Goal: Task Accomplishment & Management: Manage account settings

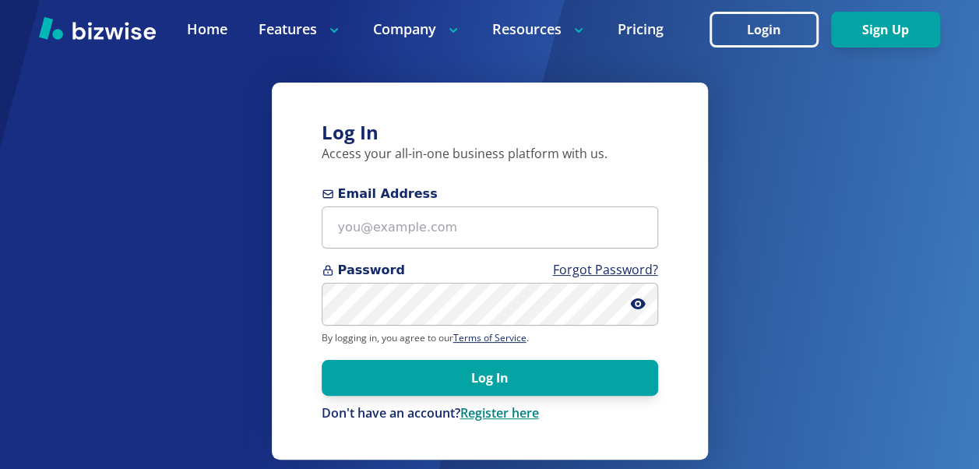
click at [492, 414] on link "Register here" at bounding box center [499, 412] width 79 height 17
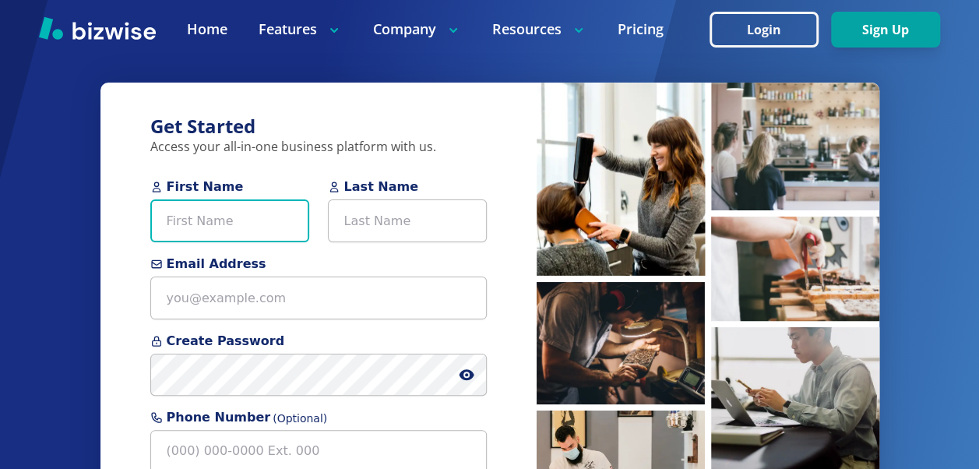
click at [227, 213] on input "First Name" at bounding box center [229, 220] width 159 height 43
type input "[PERSON_NAME]"
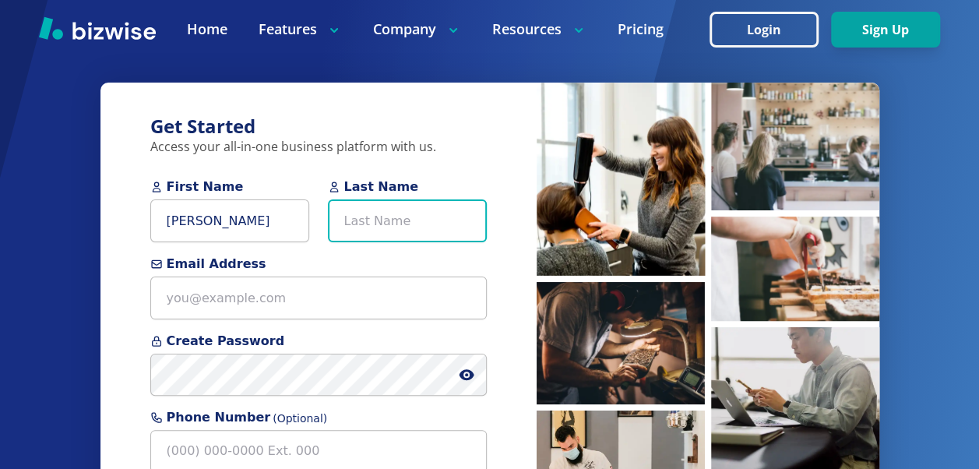
click at [363, 209] on input "Last Name" at bounding box center [407, 220] width 159 height 43
type input "[PERSON_NAME]"
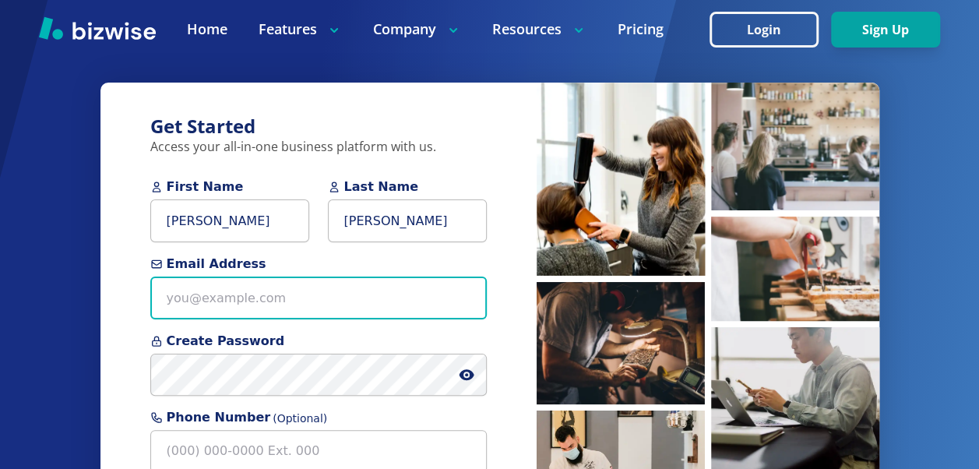
type input "[EMAIL_ADDRESS][DOMAIN_NAME]"
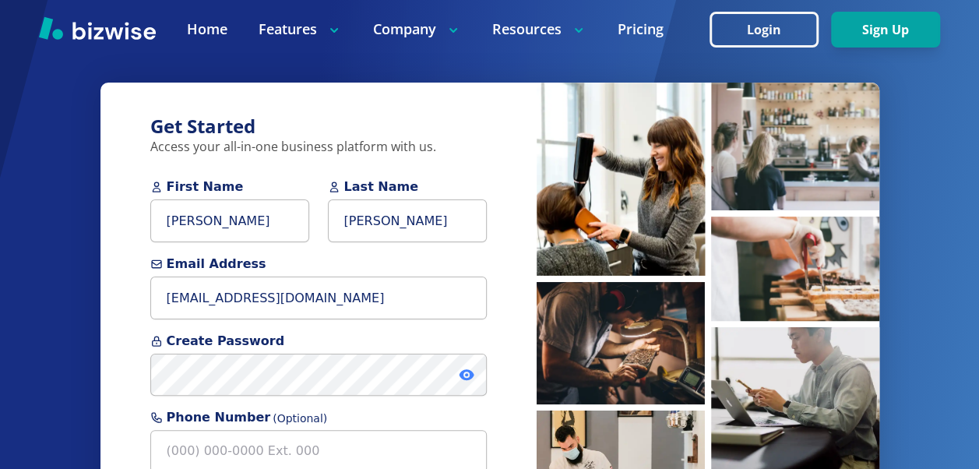
click at [466, 374] on icon at bounding box center [466, 374] width 3 height 3
click at [466, 374] on icon at bounding box center [467, 374] width 14 height 12
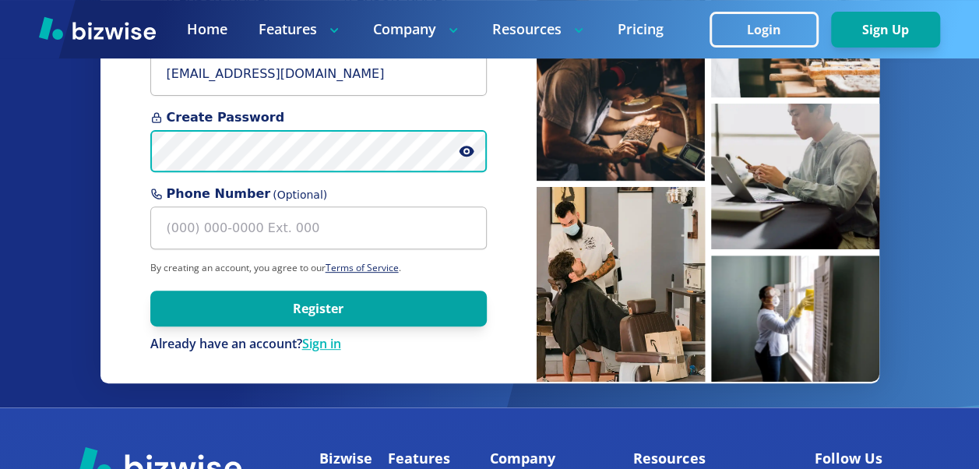
scroll to position [226, 0]
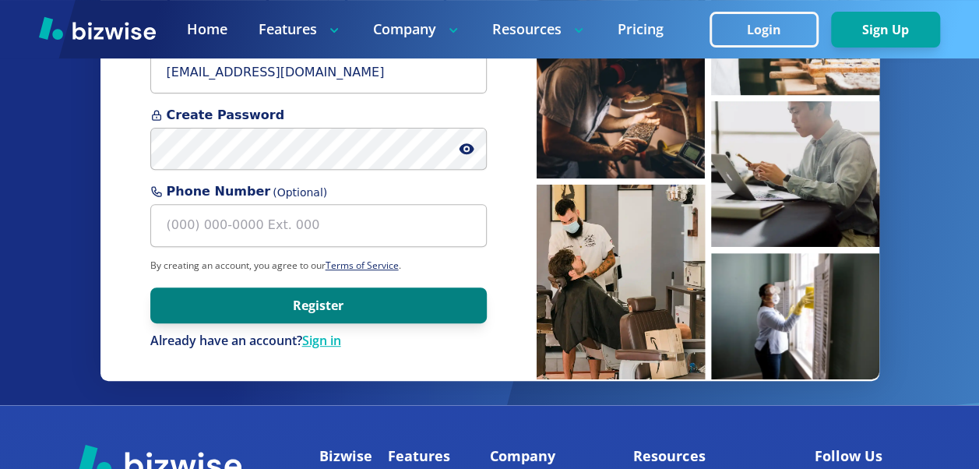
click at [344, 299] on button "Register" at bounding box center [318, 305] width 337 height 36
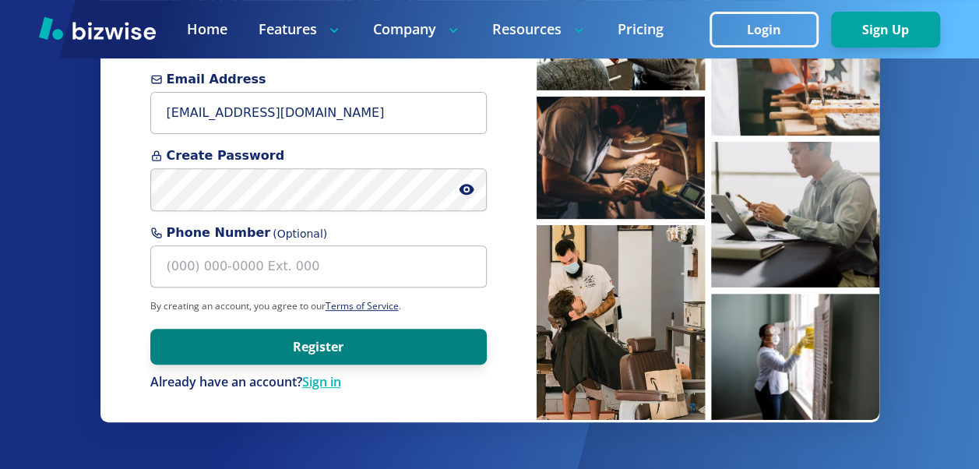
scroll to position [185, 0]
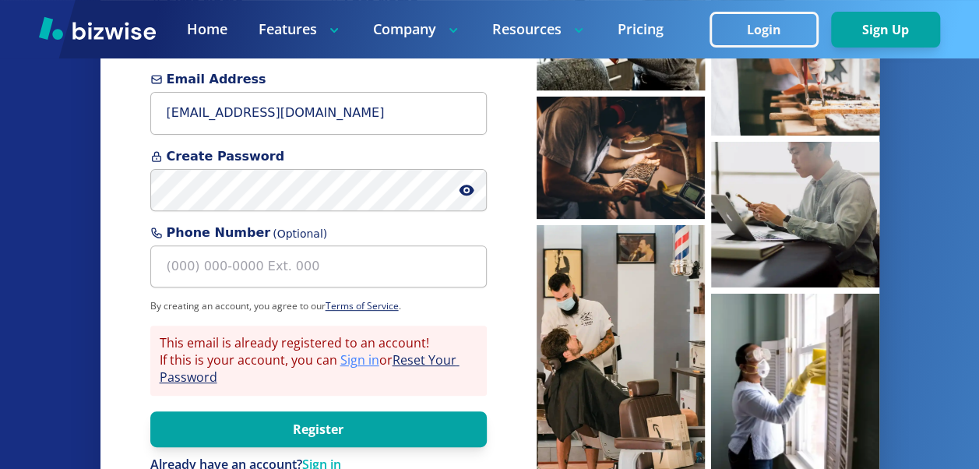
click at [360, 363] on link "Sign in" at bounding box center [359, 359] width 39 height 17
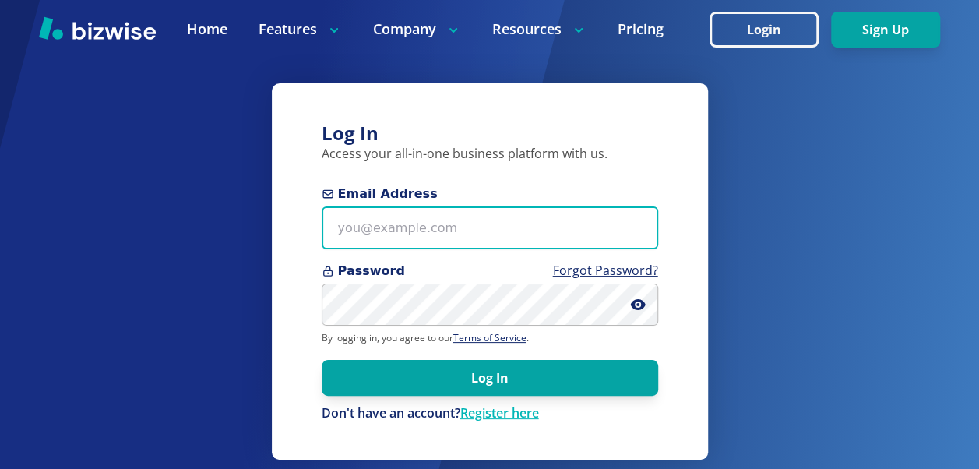
click at [427, 209] on input "Email Address" at bounding box center [490, 227] width 337 height 43
type input "[EMAIL_ADDRESS][DOMAIN_NAME]"
click at [479, 227] on input "Email Address" at bounding box center [490, 227] width 337 height 43
type input "[EMAIL_ADDRESS][DOMAIN_NAME]"
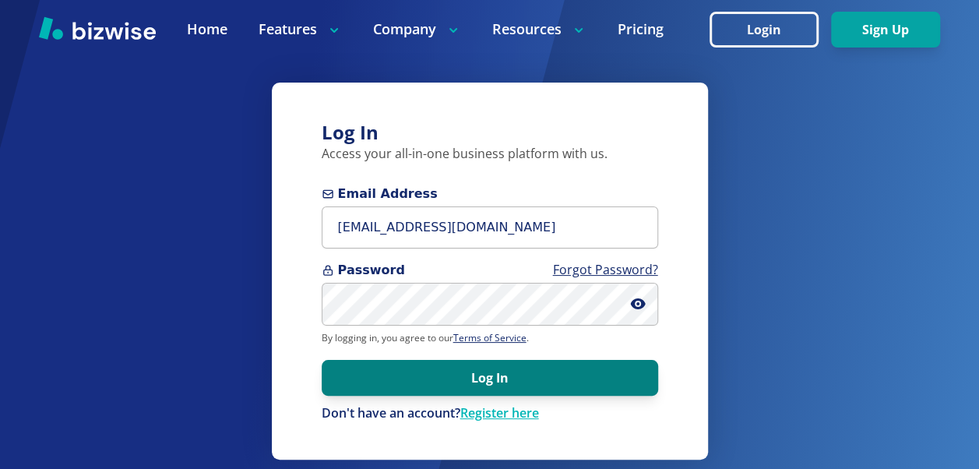
click at [496, 379] on button "Log In" at bounding box center [490, 378] width 337 height 36
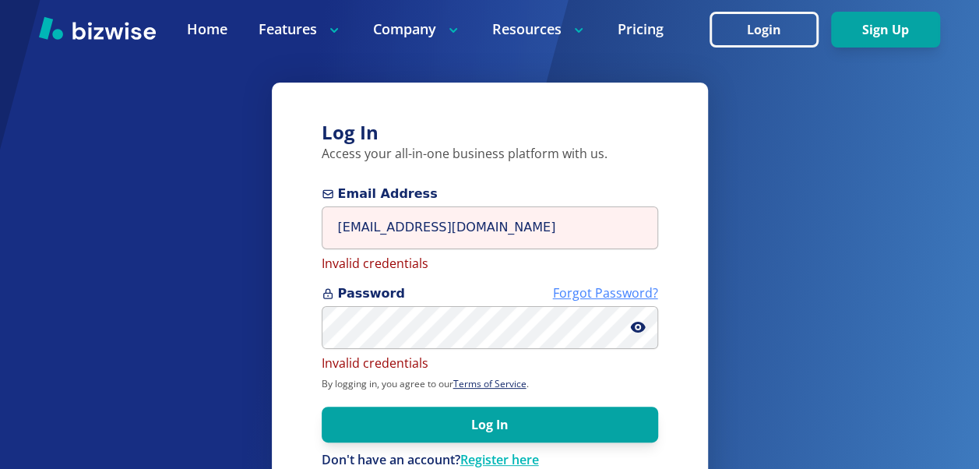
click at [603, 294] on link "Forgot Password?" at bounding box center [605, 292] width 105 height 17
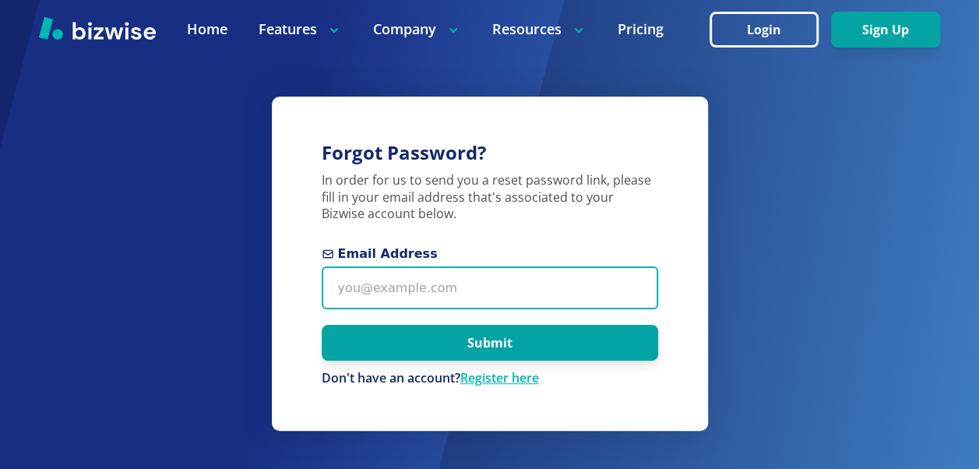
click at [533, 294] on input "Email Address" at bounding box center [490, 287] width 337 height 43
type input "[EMAIL_ADDRESS][DOMAIN_NAME]"
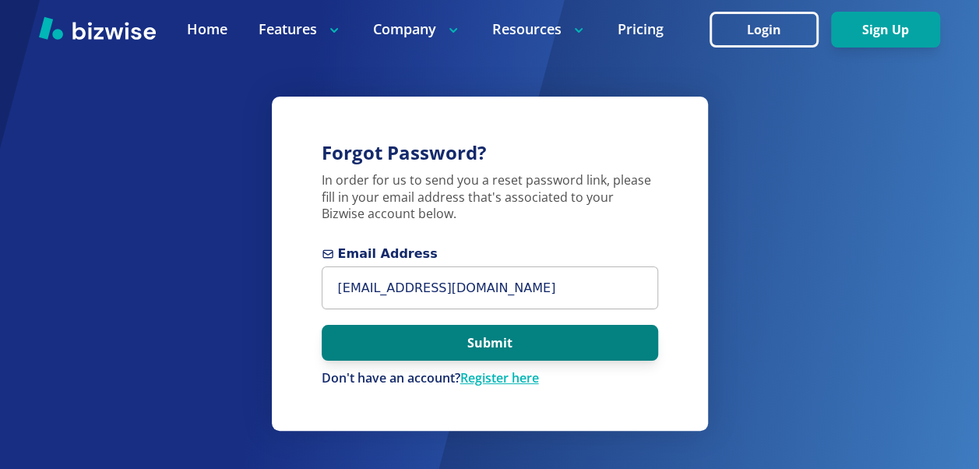
click at [486, 332] on button "Submit" at bounding box center [490, 343] width 337 height 36
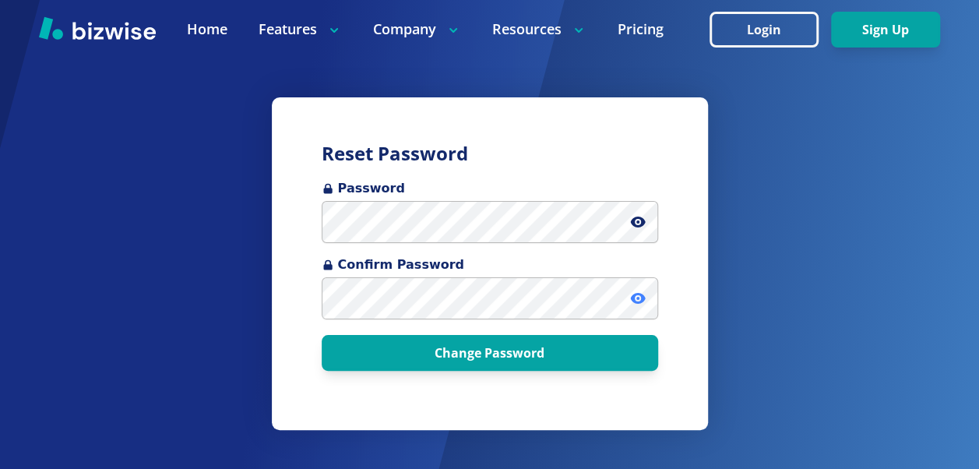
click at [639, 296] on icon at bounding box center [638, 299] width 16 height 16
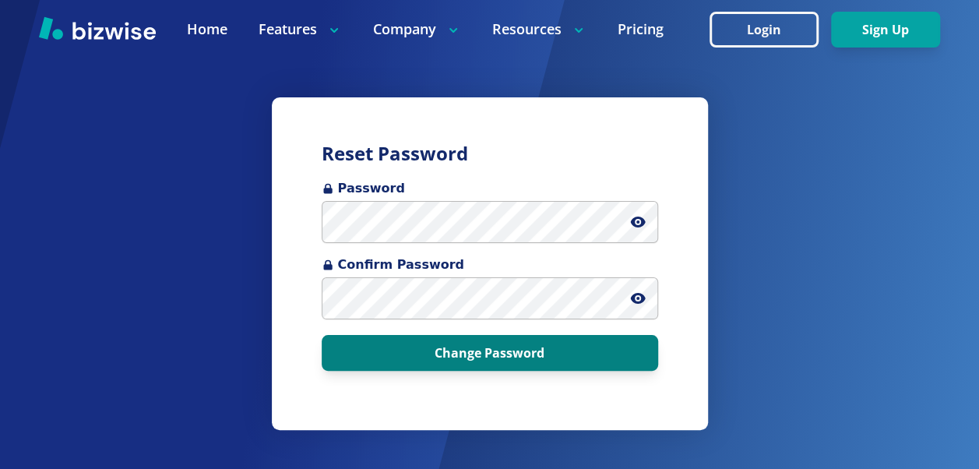
click at [506, 354] on button "Change Password" at bounding box center [490, 353] width 337 height 36
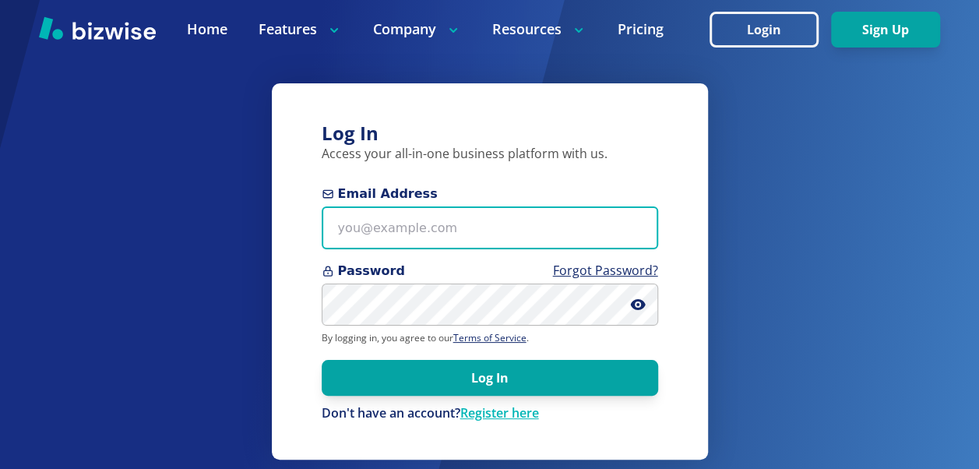
click at [487, 223] on input "Email Address" at bounding box center [490, 227] width 337 height 43
type input "[EMAIL_ADDRESS][DOMAIN_NAME]"
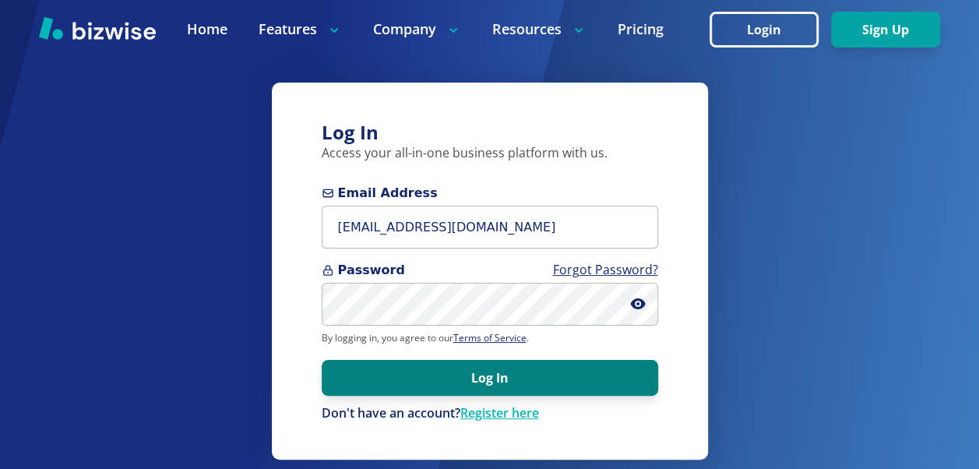
click at [494, 382] on button "Log In" at bounding box center [490, 378] width 337 height 36
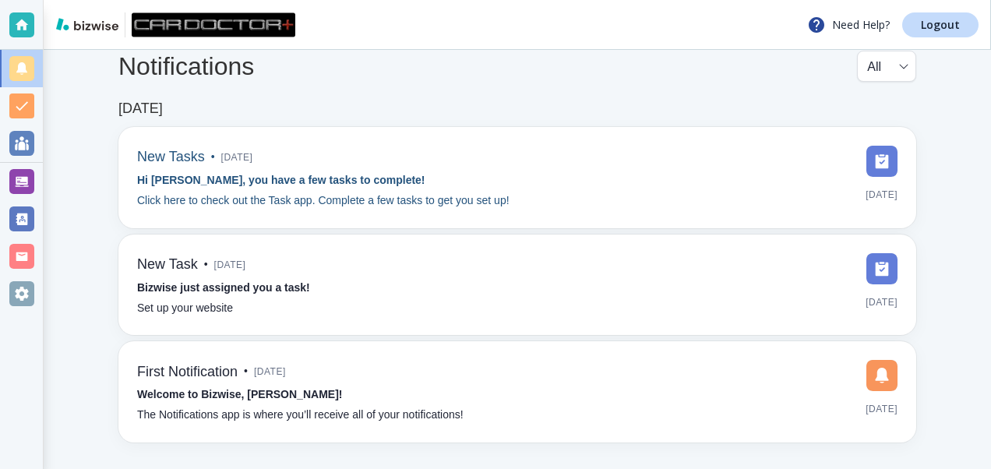
scroll to position [12, 0]
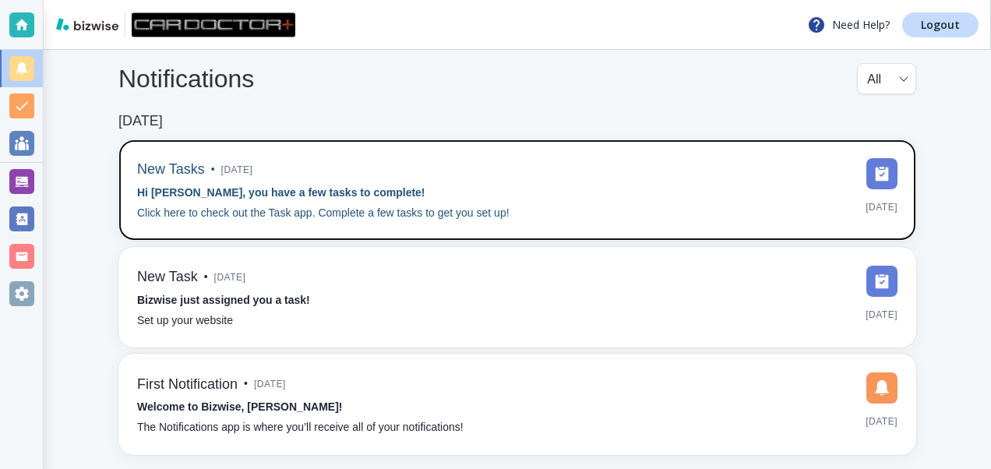
click at [399, 213] on p "Click here to check out the Task app. Complete a few tasks to get you set up!" at bounding box center [323, 213] width 372 height 17
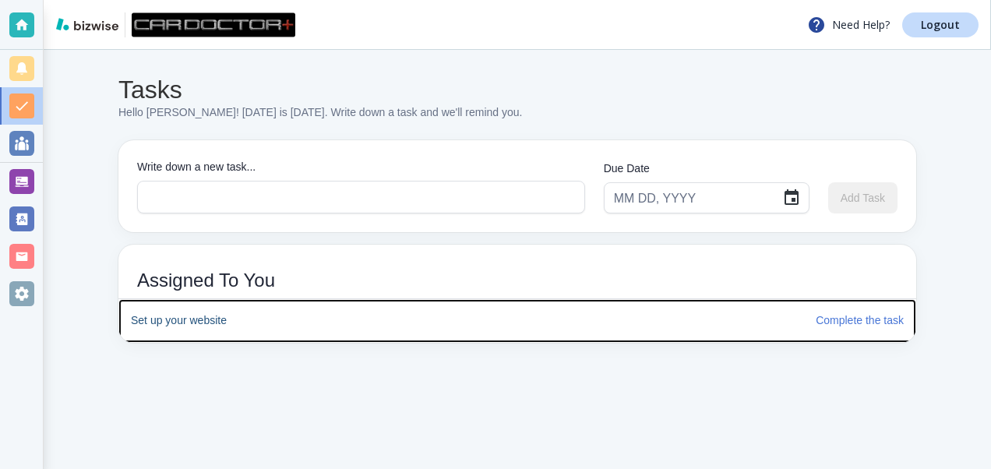
click at [177, 319] on h6 "Set up your website" at bounding box center [467, 320] width 672 height 17
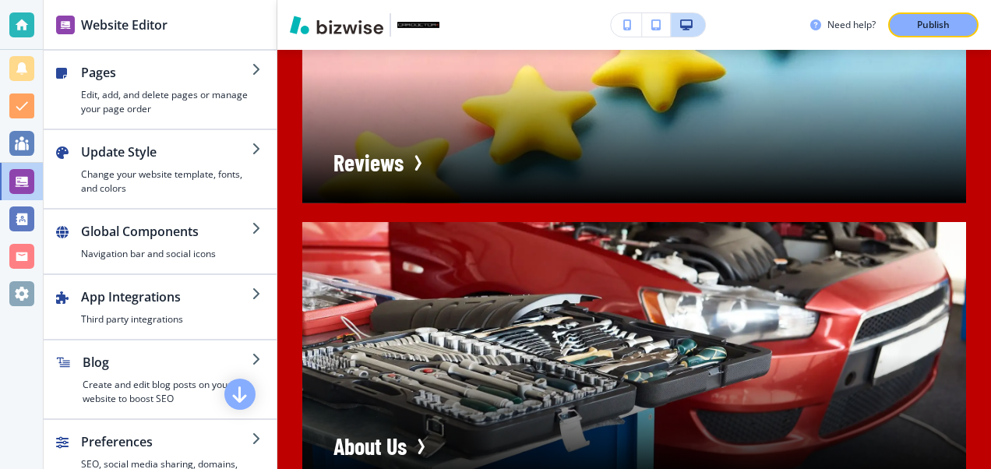
scroll to position [10991, 0]
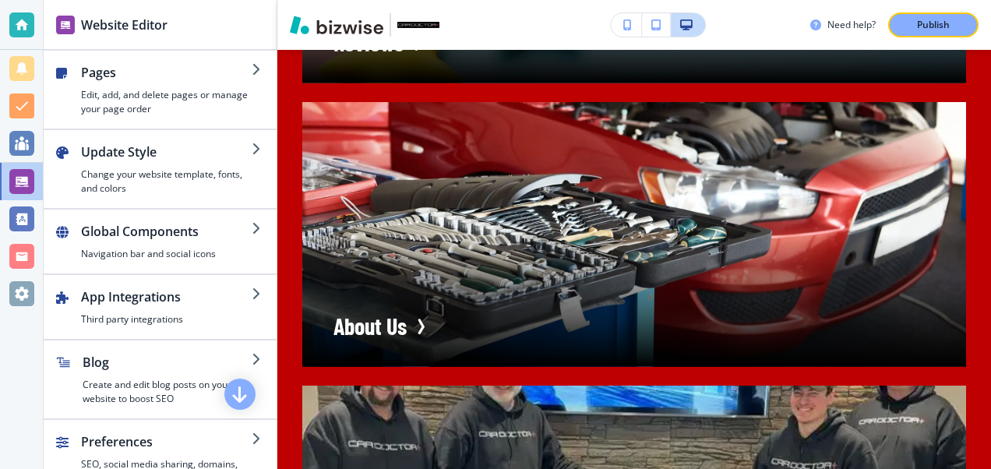
scroll to position [11113, 0]
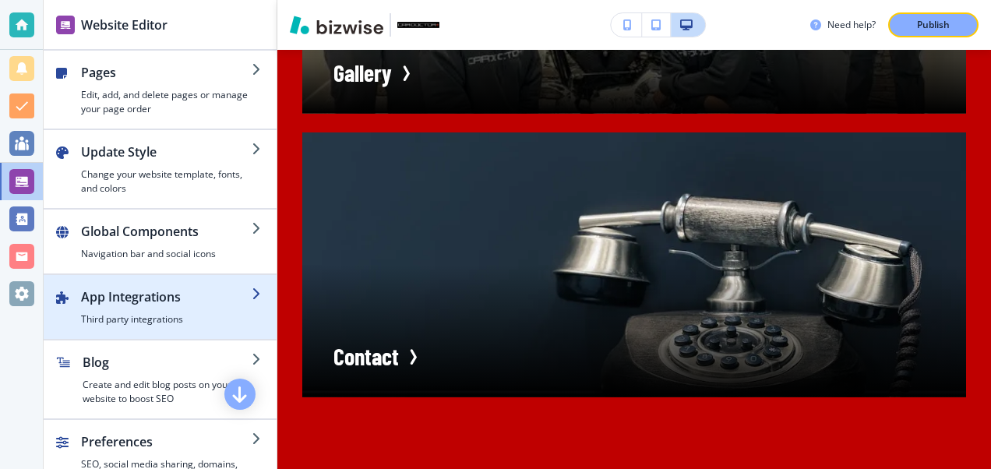
scroll to position [2, 0]
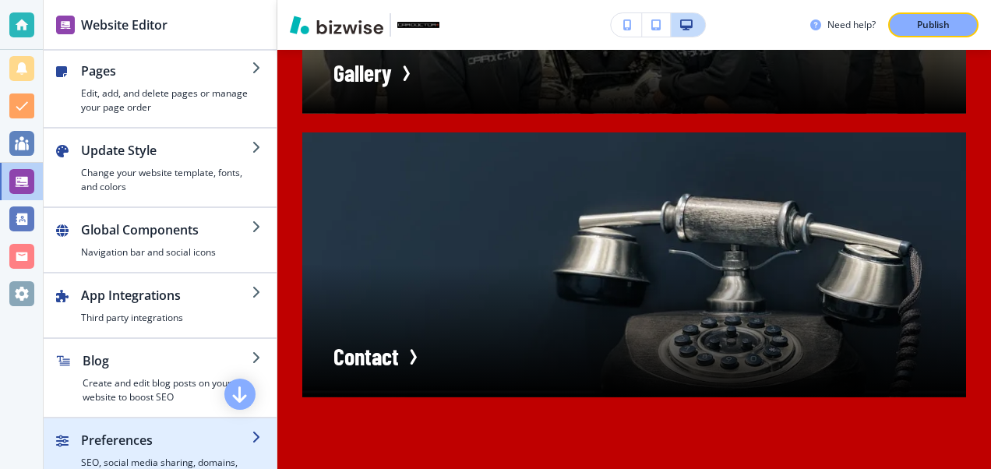
click at [134, 422] on div "button" at bounding box center [160, 424] width 233 height 12
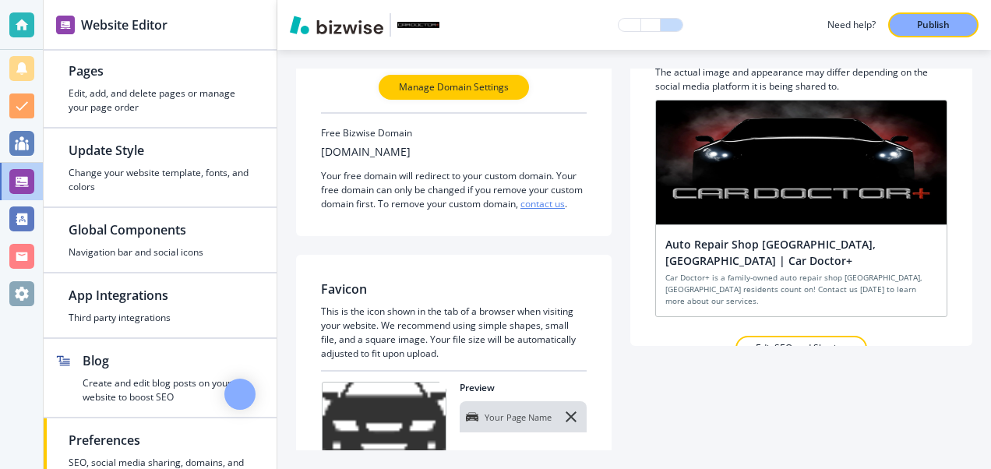
scroll to position [106, 0]
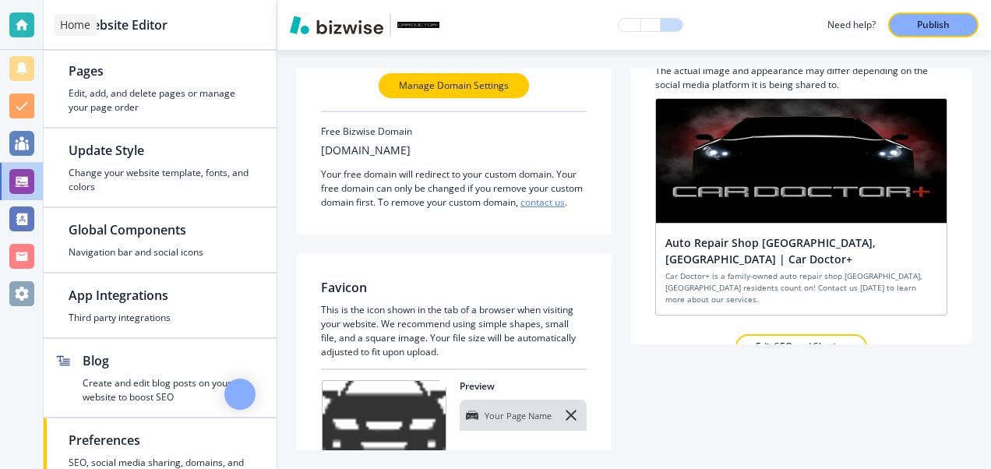
click at [22, 23] on div at bounding box center [21, 24] width 25 height 25
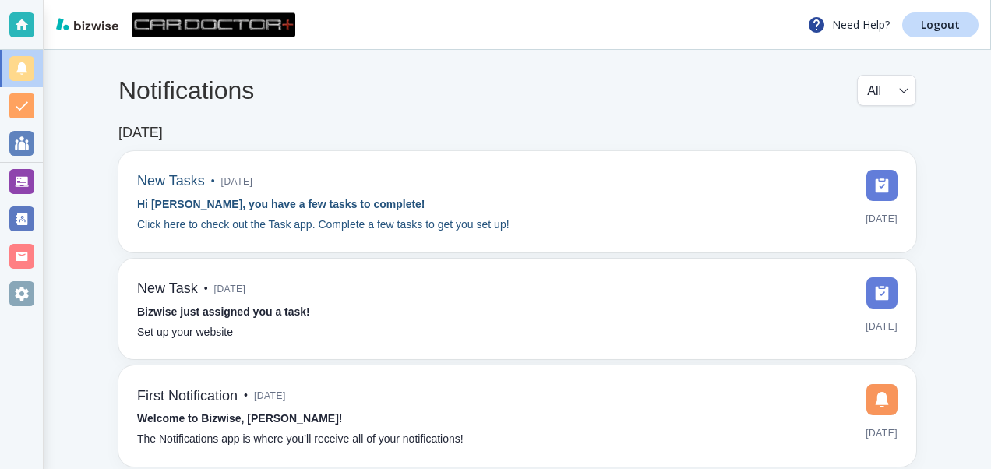
scroll to position [70, 0]
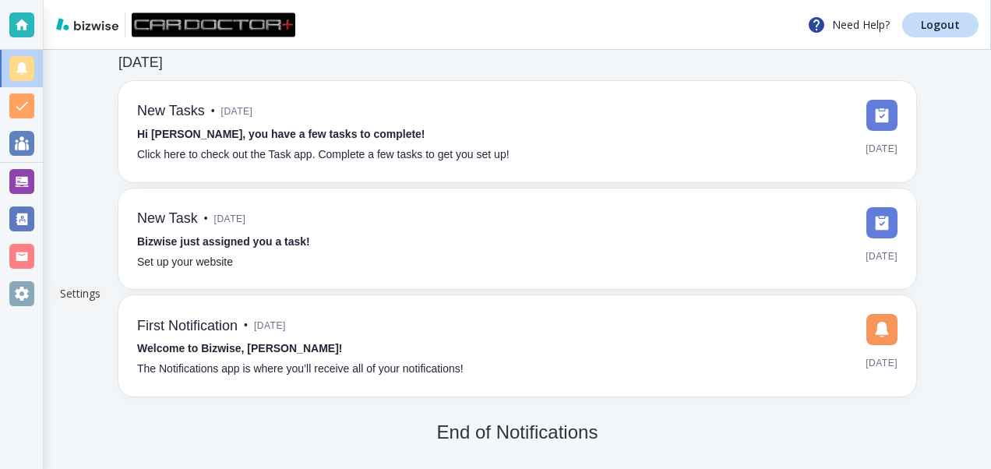
click at [23, 291] on div at bounding box center [21, 293] width 25 height 25
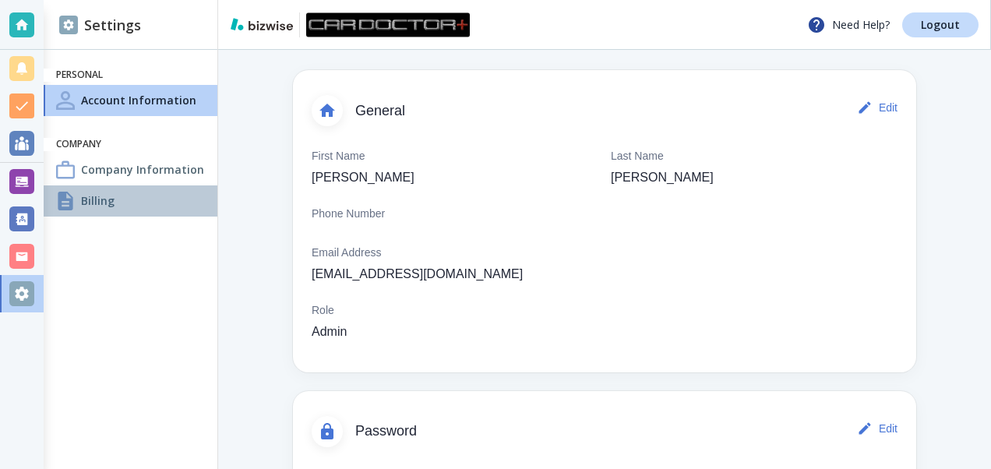
click at [94, 203] on h4 "Billing" at bounding box center [97, 200] width 33 height 16
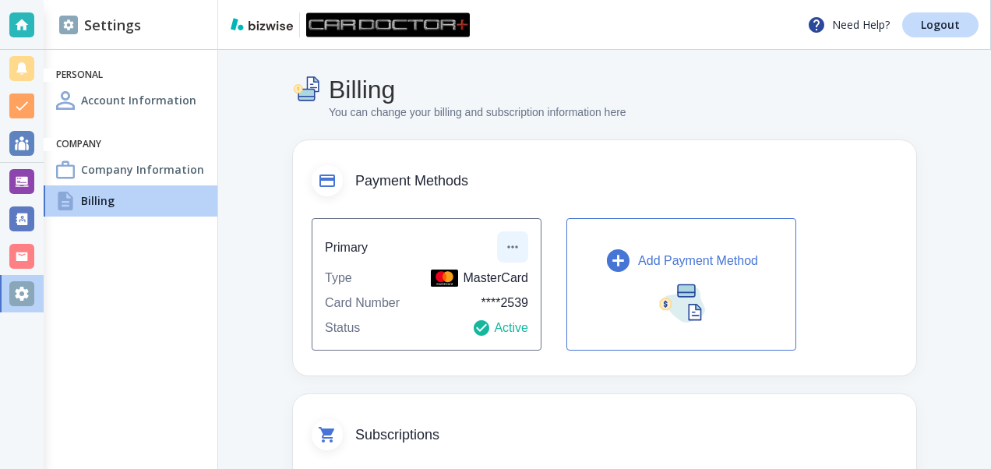
click at [511, 246] on icon "button" at bounding box center [513, 247] width 16 height 16
click at [558, 282] on li "Edit payment method" at bounding box center [569, 282] width 130 height 25
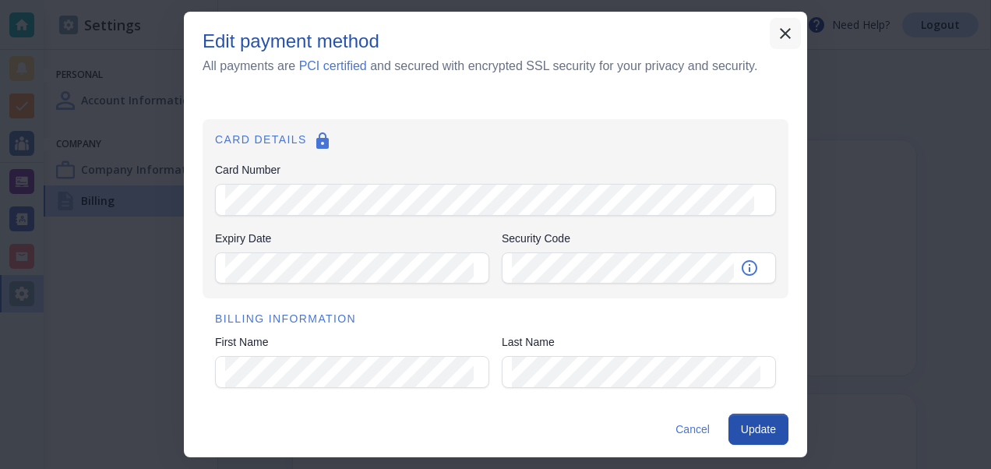
click at [785, 31] on icon "button" at bounding box center [785, 33] width 19 height 19
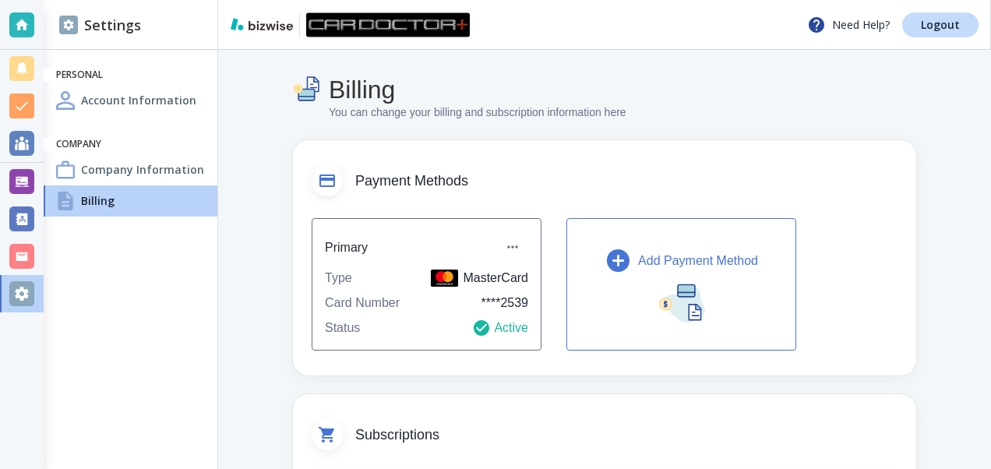
click at [620, 259] on icon "button" at bounding box center [618, 260] width 23 height 23
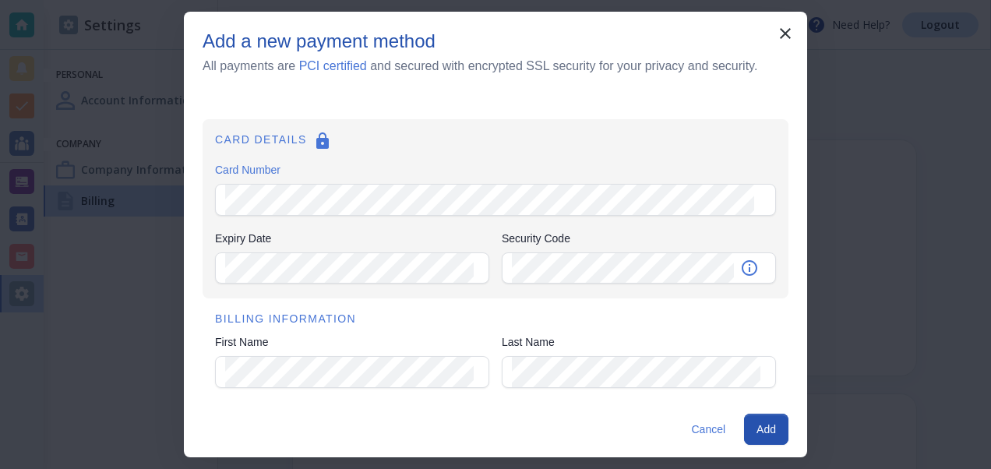
type input "[STREET_ADDRESS]"
type input "Locust Grove"
type input "va"
type input "22508"
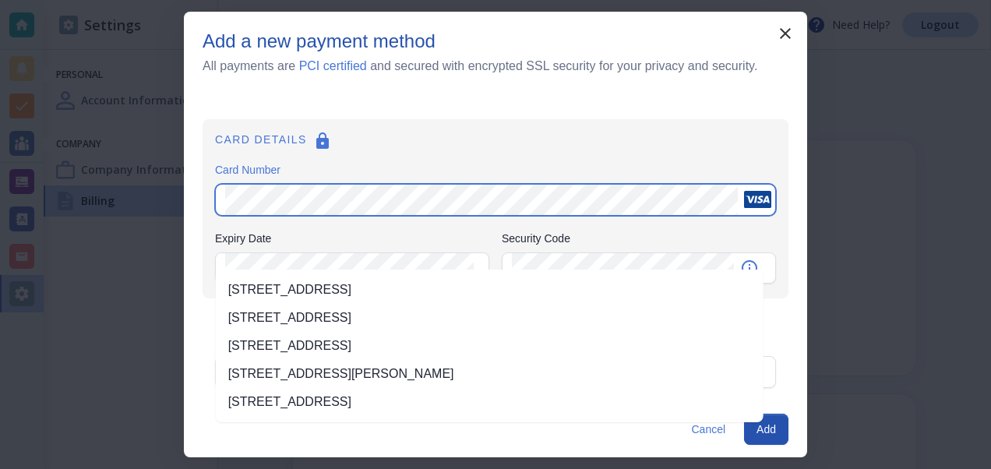
click at [422, 288] on li "[STREET_ADDRESS]" at bounding box center [490, 290] width 548 height 28
type input "VA"
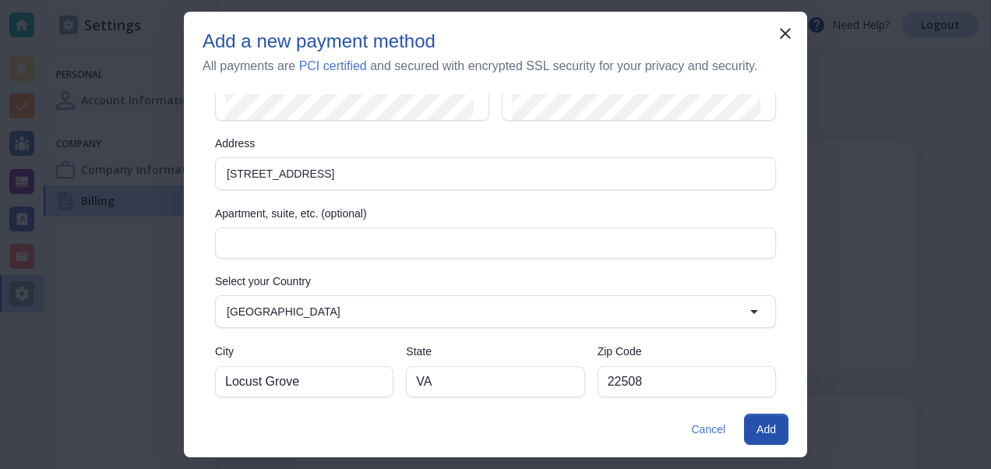
scroll to position [280, 0]
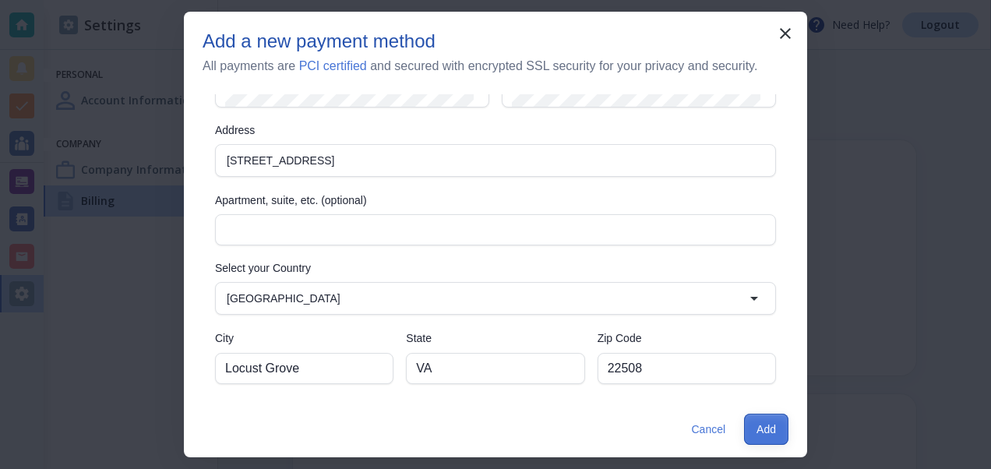
click at [767, 434] on button "Add" at bounding box center [766, 429] width 44 height 31
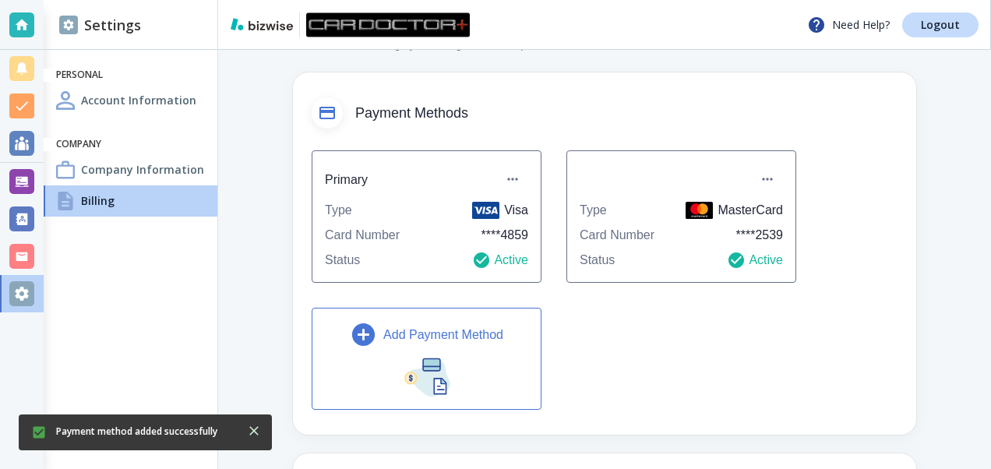
scroll to position [0, 0]
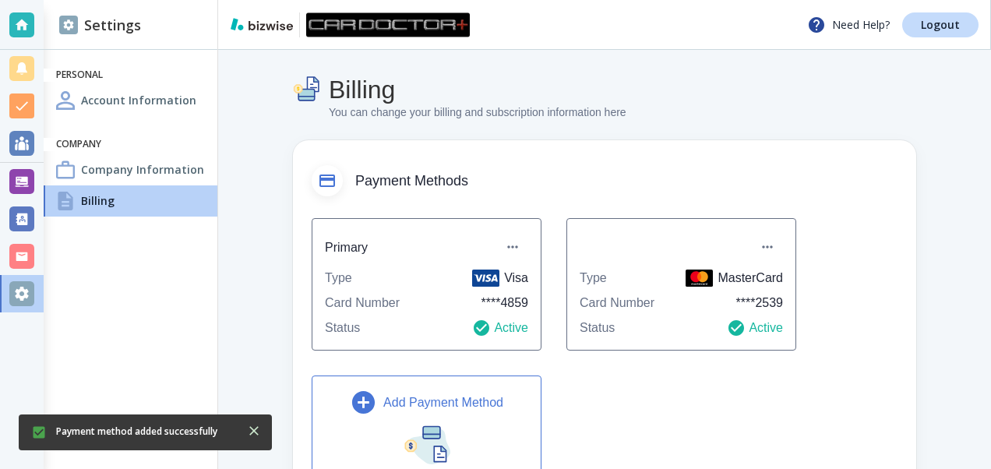
click at [166, 166] on h4 "Company Information" at bounding box center [142, 169] width 123 height 16
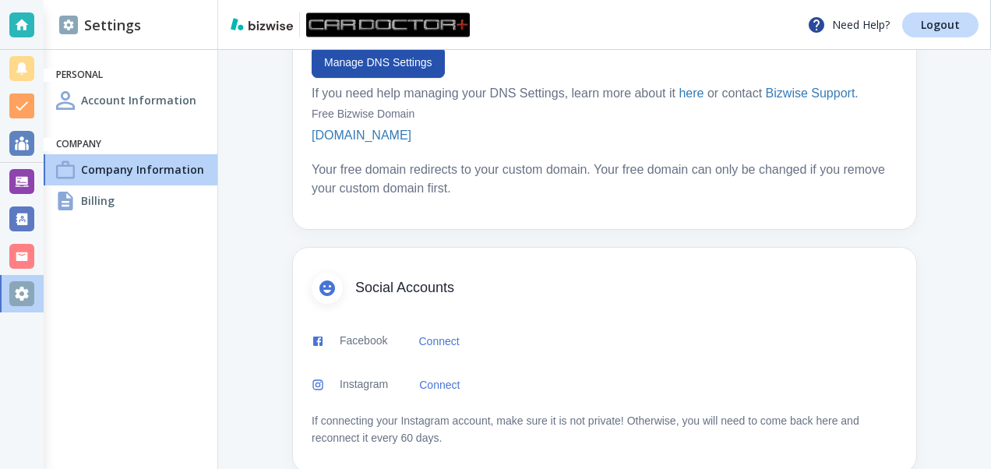
scroll to position [979, 0]
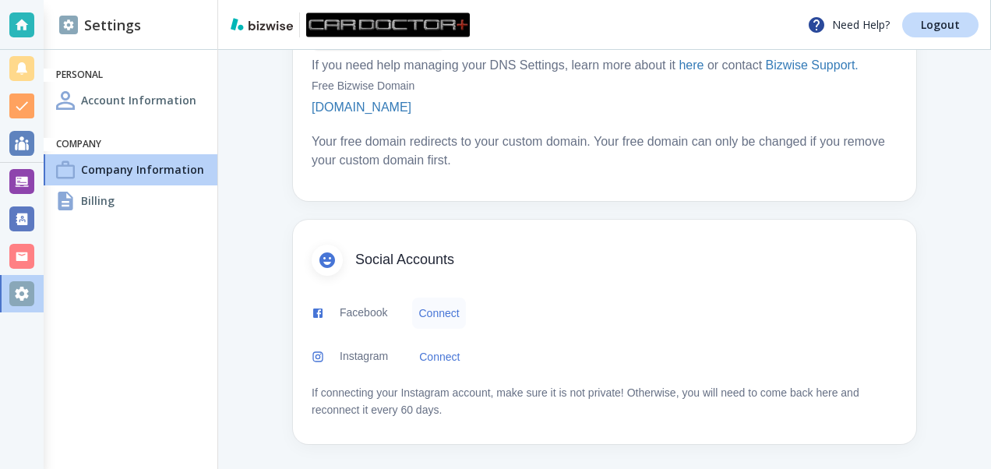
click at [435, 316] on button "Connect" at bounding box center [438, 313] width 53 height 31
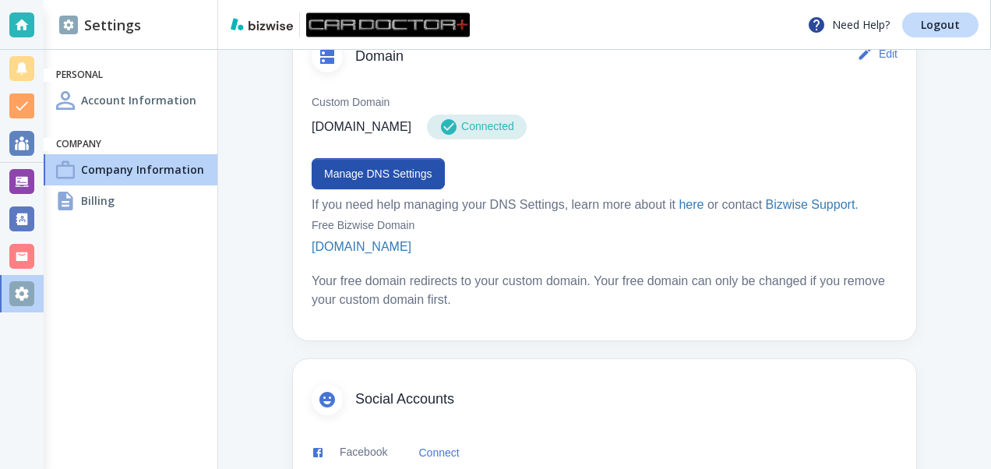
scroll to position [823, 0]
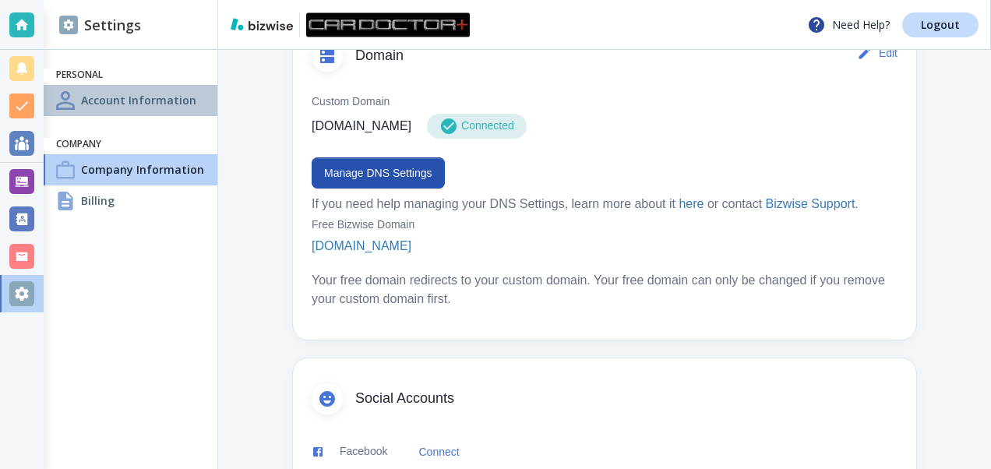
click at [132, 88] on div "Account Information" at bounding box center [131, 100] width 174 height 31
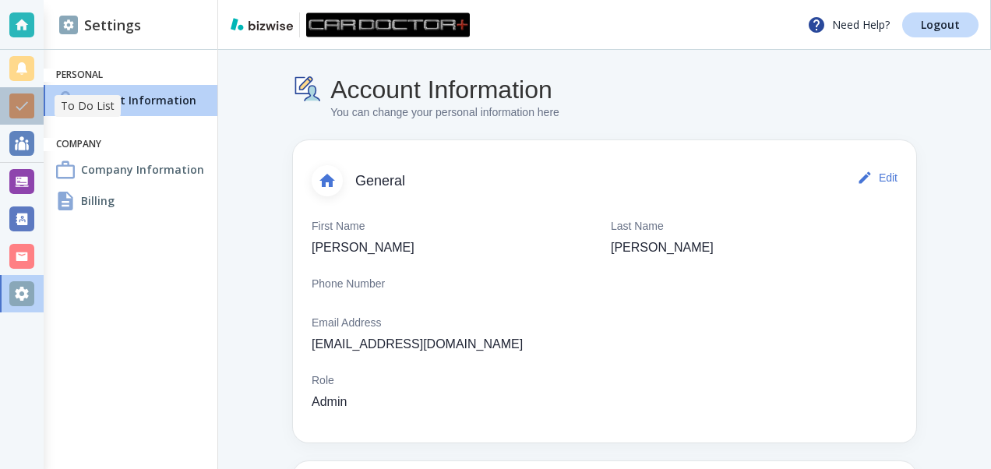
click at [19, 103] on div at bounding box center [21, 105] width 25 height 25
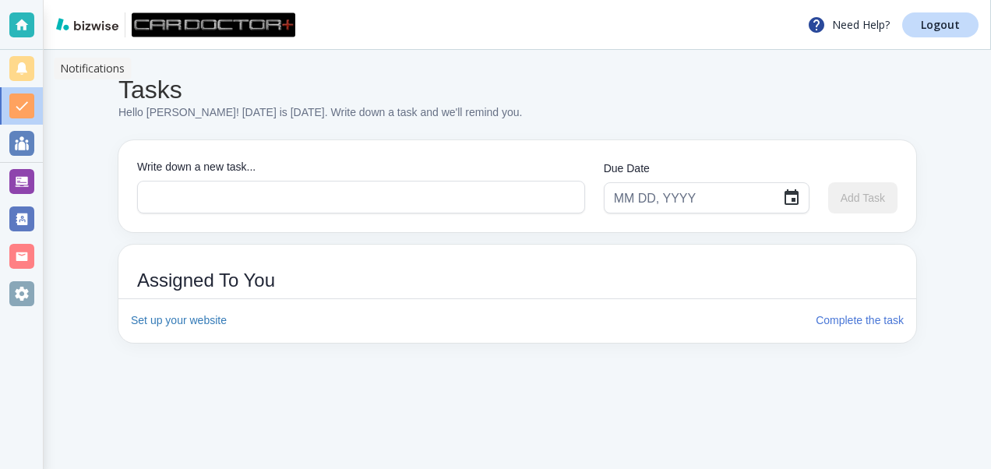
click at [19, 64] on div at bounding box center [21, 68] width 25 height 25
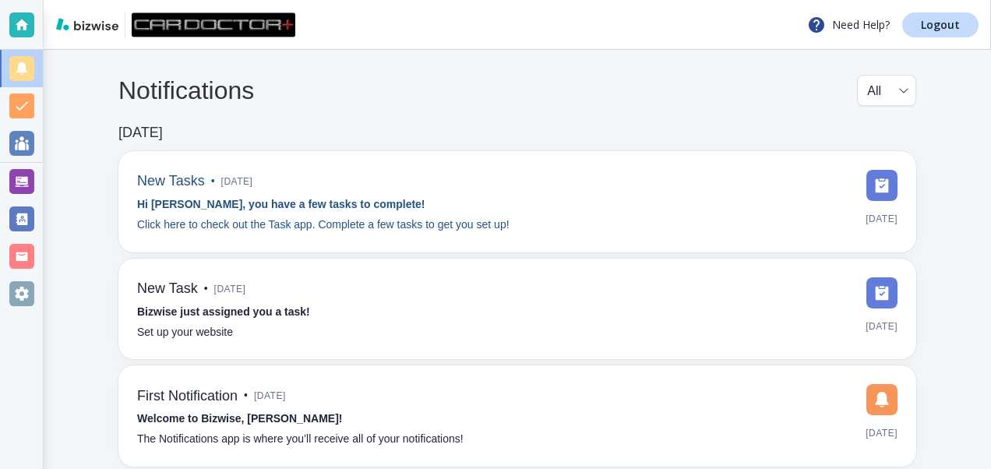
scroll to position [70, 0]
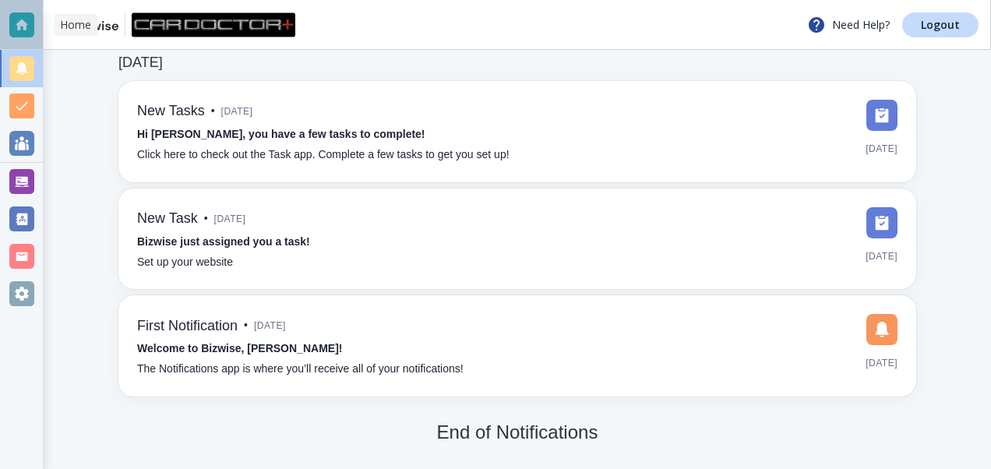
click at [21, 24] on div at bounding box center [21, 24] width 25 height 25
